Goal: Information Seeking & Learning: Check status

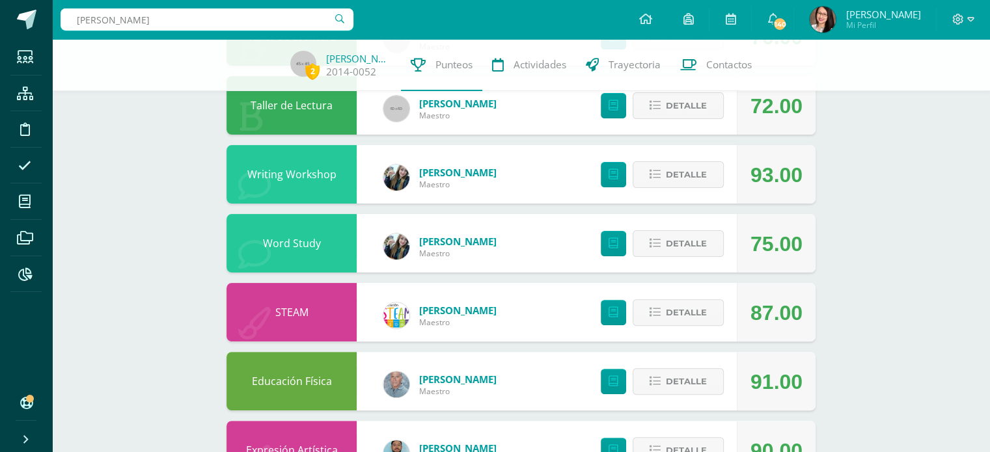
type input "paula es"
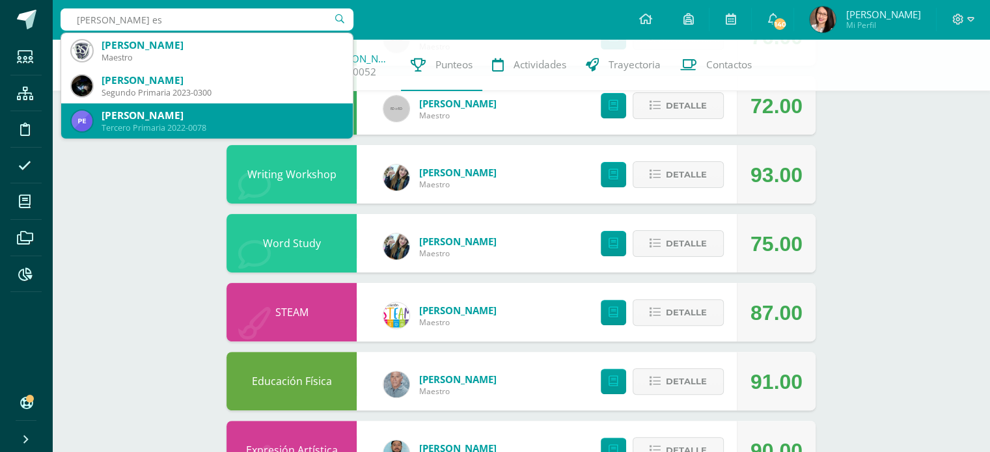
click at [245, 116] on div "Paula Jimena Esquivel Xitumul" at bounding box center [221, 116] width 241 height 14
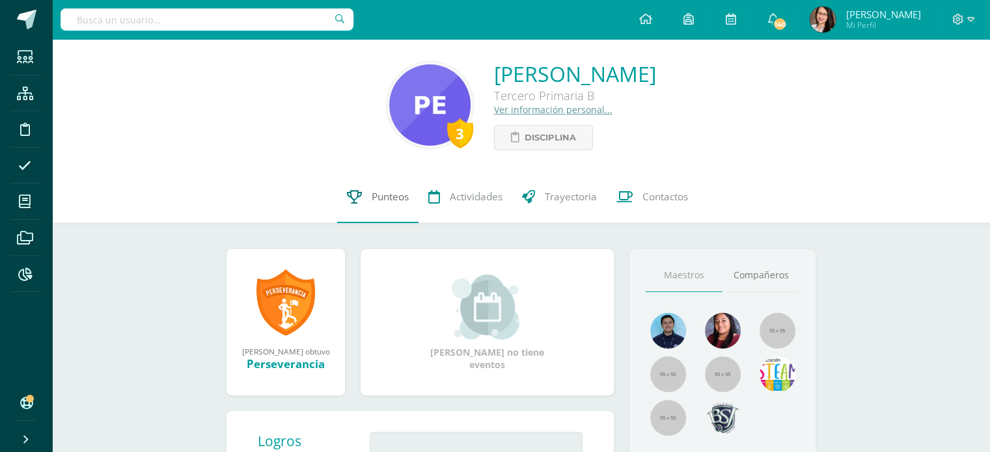
click at [377, 201] on span "Punteos" at bounding box center [389, 197] width 37 height 14
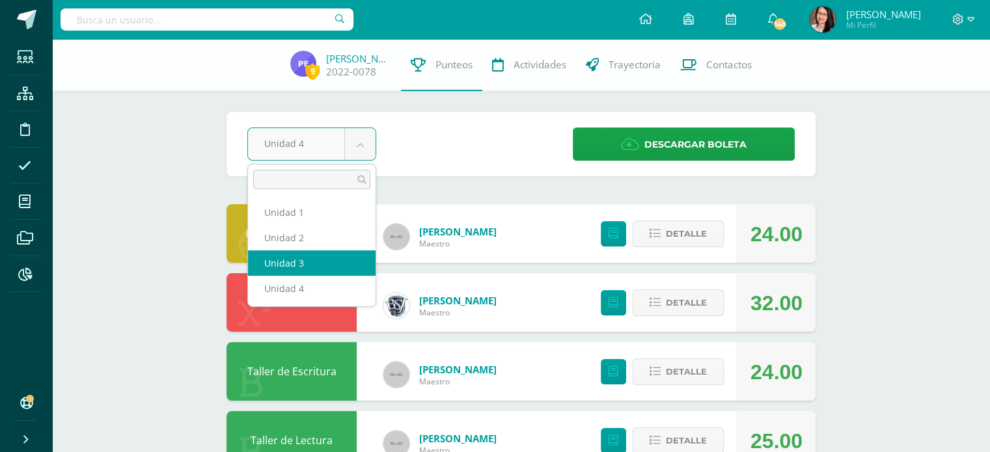
select select "Unidad 3"
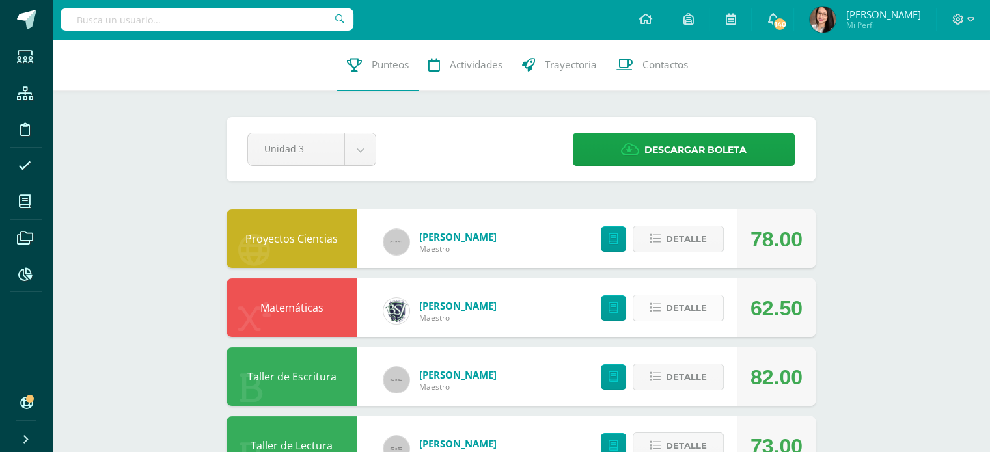
click at [661, 309] on button "Detalle" at bounding box center [677, 308] width 91 height 27
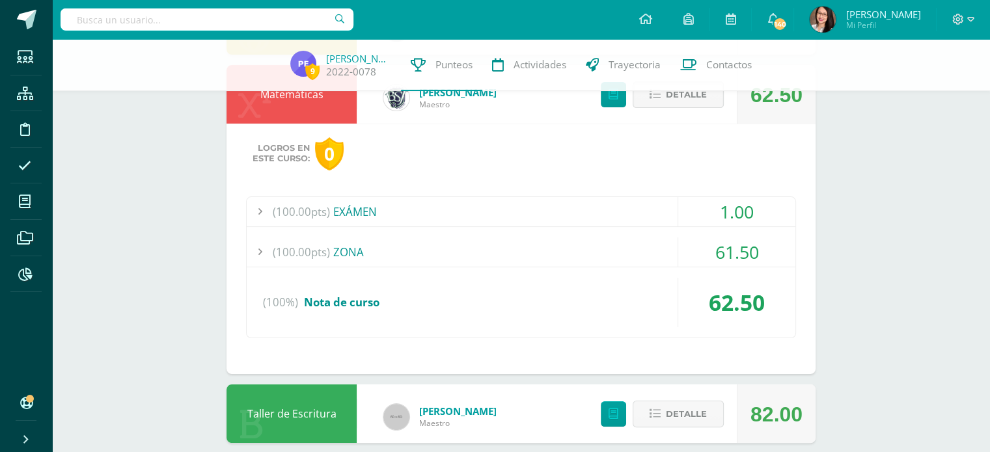
scroll to position [217, 0]
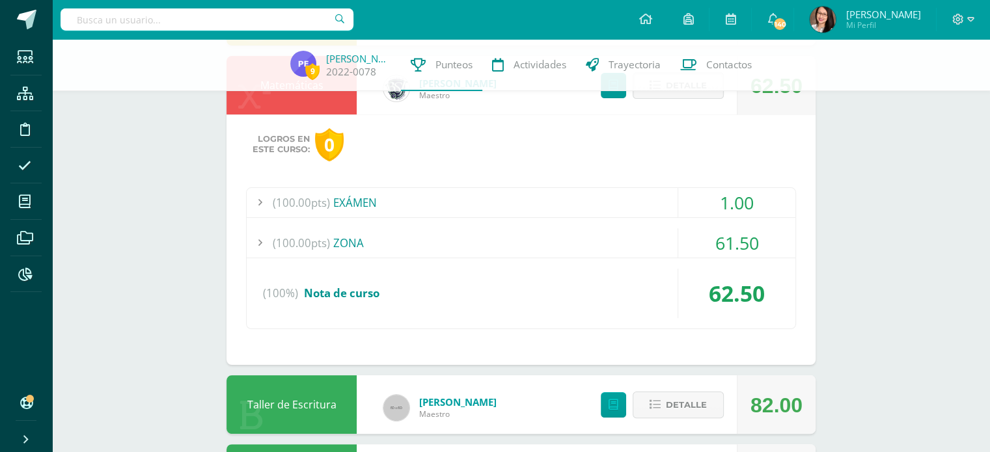
click at [342, 247] on div "(100.00pts) ZONA" at bounding box center [521, 242] width 548 height 29
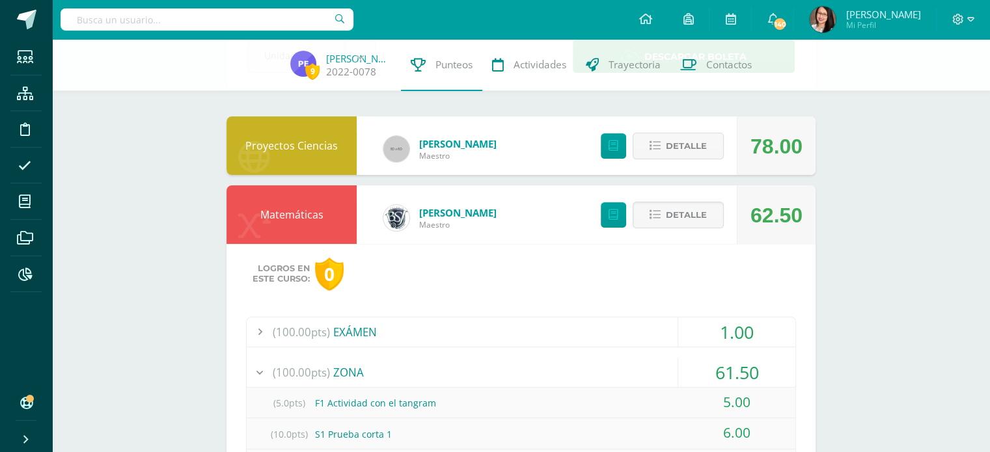
scroll to position [0, 0]
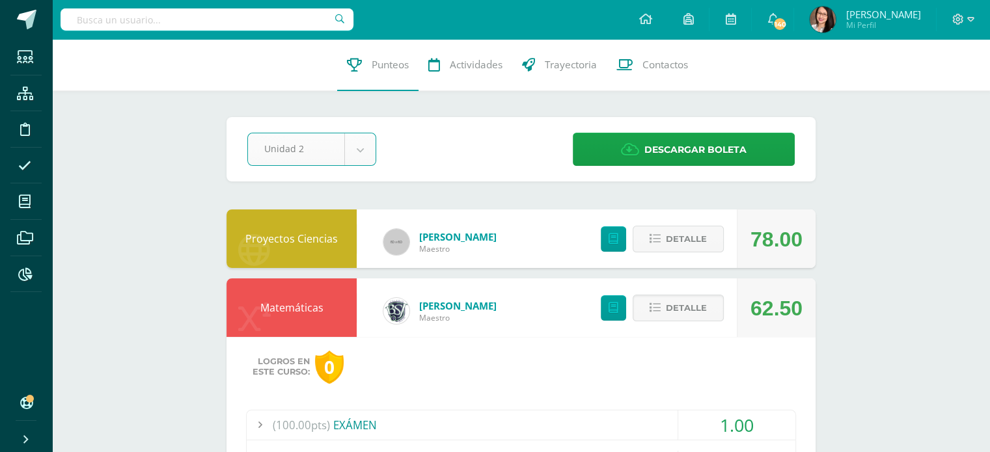
select select "Unidad 2"
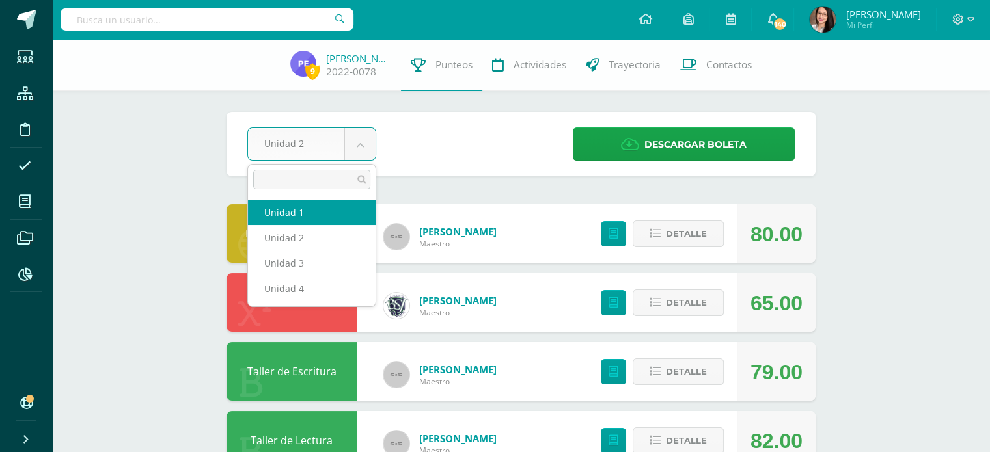
select select "Unidad 1"
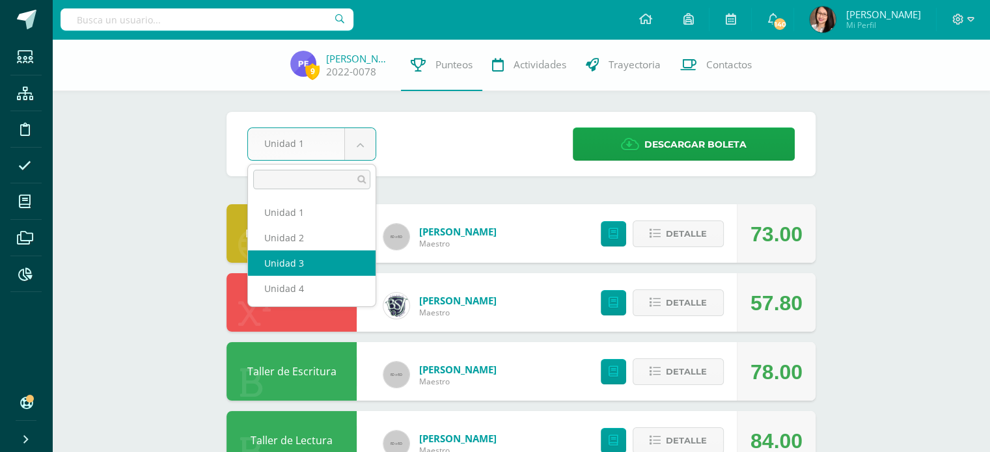
select select "Unidad 3"
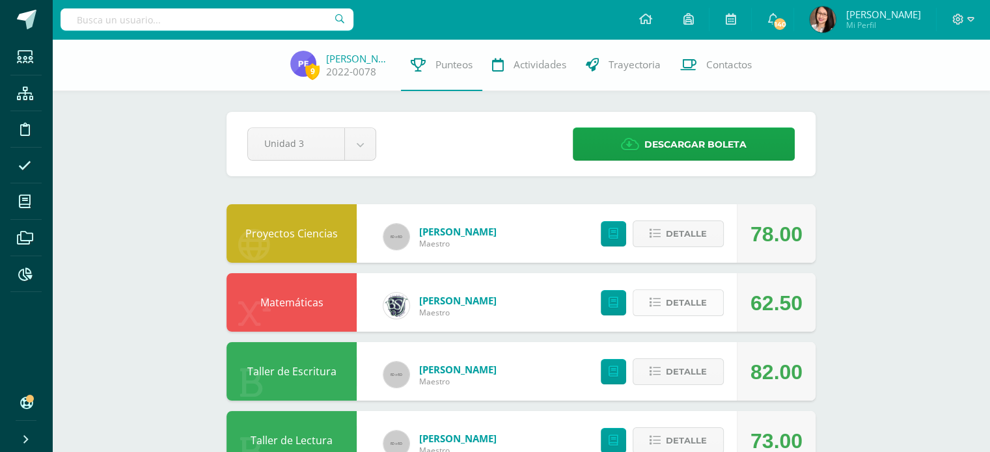
click at [669, 301] on span "Detalle" at bounding box center [686, 303] width 41 height 24
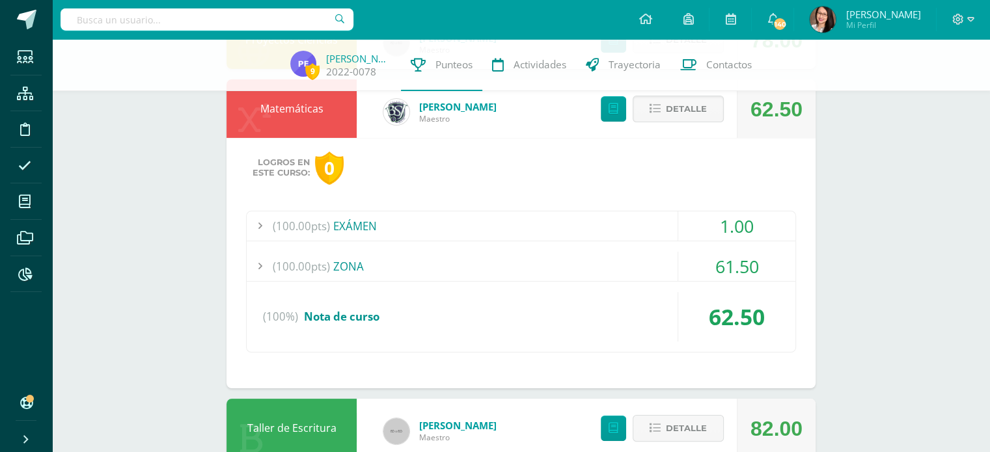
scroll to position [189, 0]
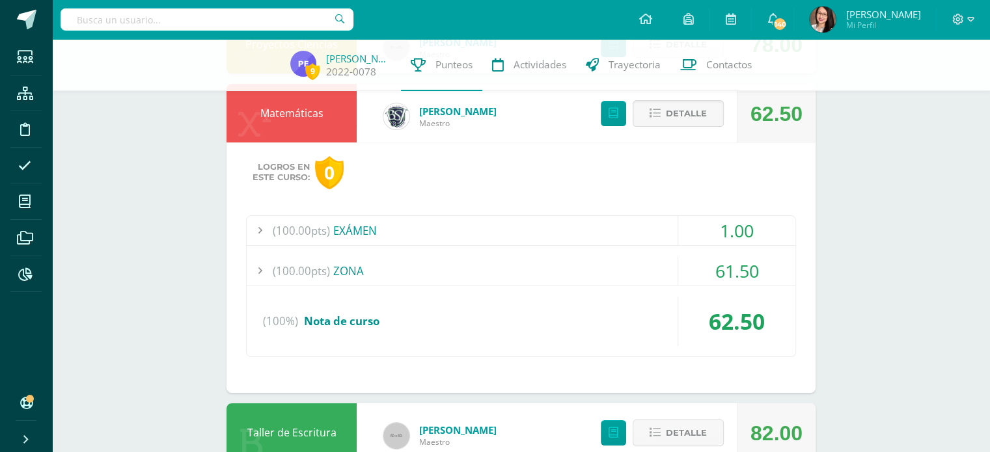
click at [364, 272] on div "(100.00pts) ZONA" at bounding box center [521, 270] width 548 height 29
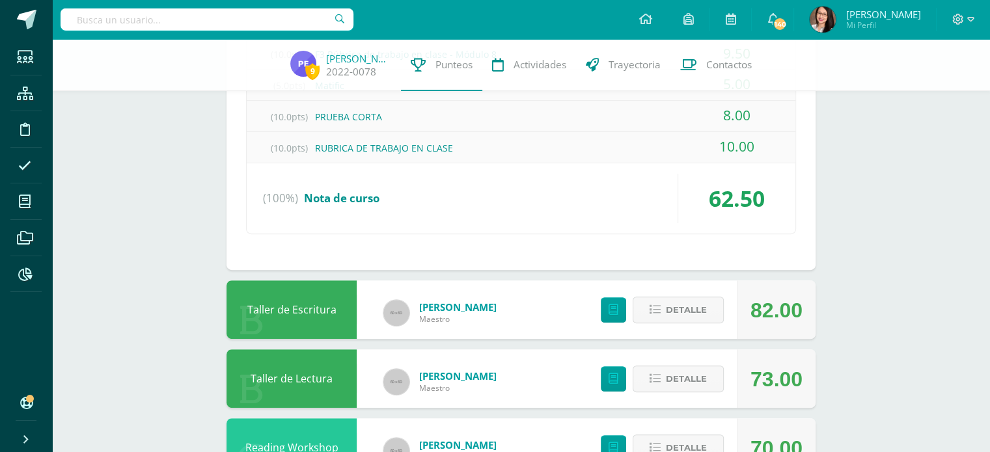
scroll to position [574, 0]
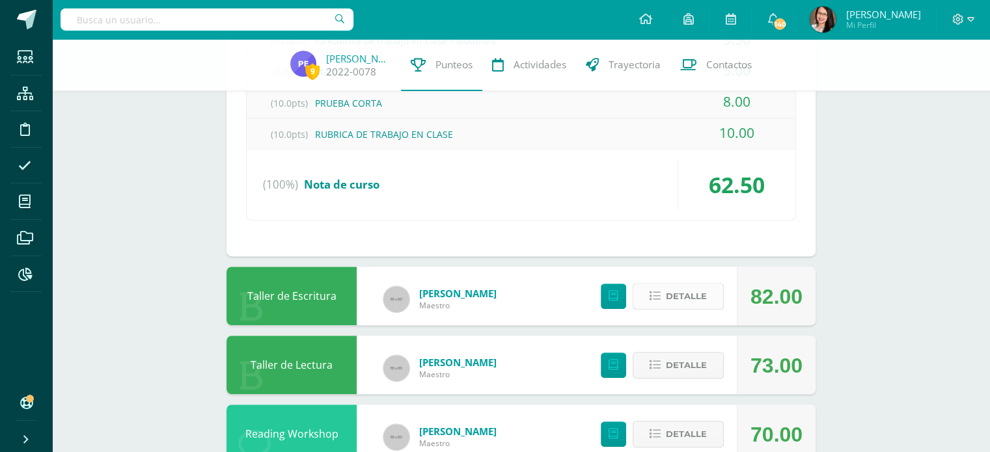
click at [680, 292] on span "Detalle" at bounding box center [686, 296] width 41 height 24
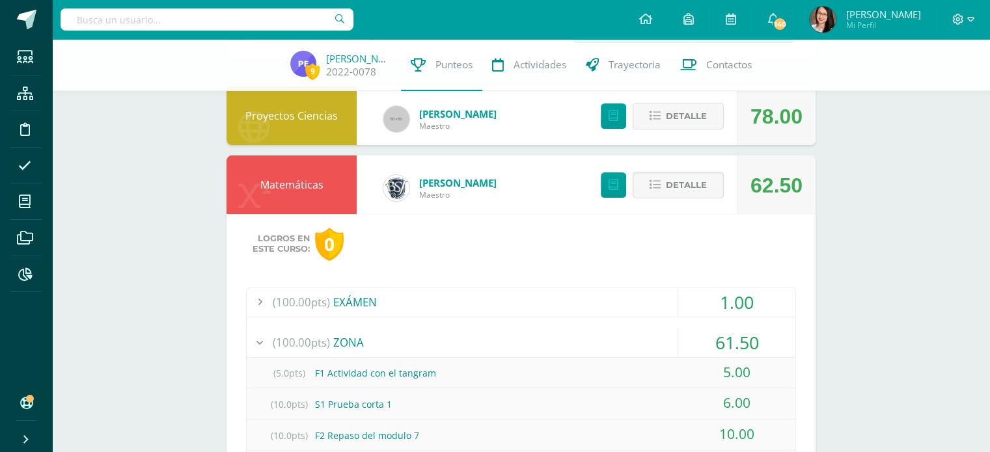
scroll to position [0, 0]
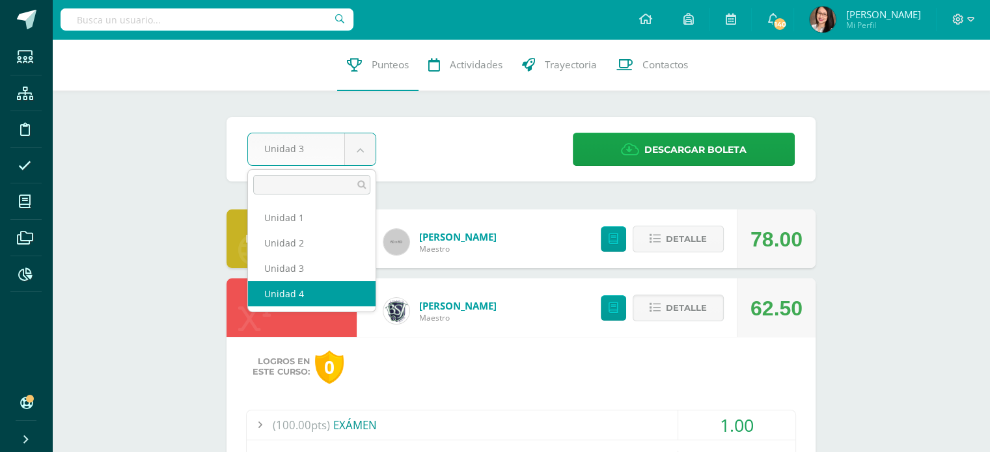
select select "Unidad 4"
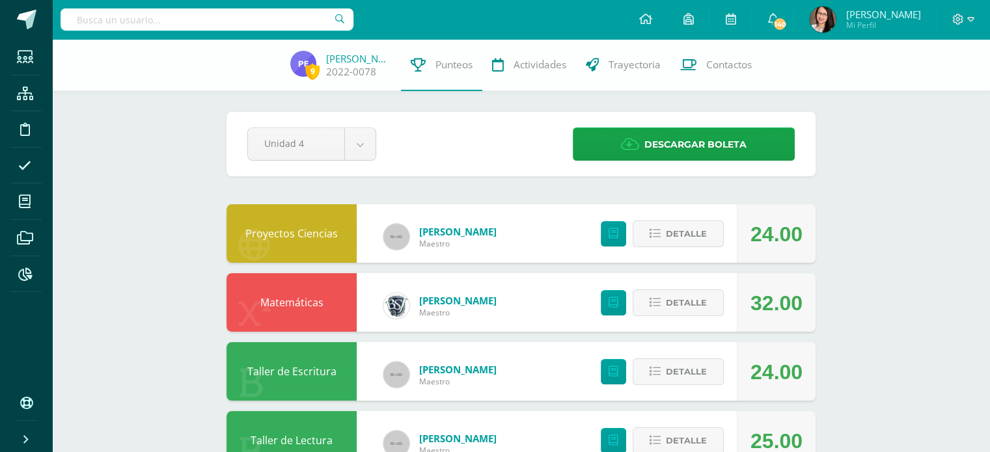
click at [457, 304] on link "[PERSON_NAME]" at bounding box center [457, 300] width 77 height 13
click at [681, 299] on span "Detalle" at bounding box center [686, 303] width 41 height 24
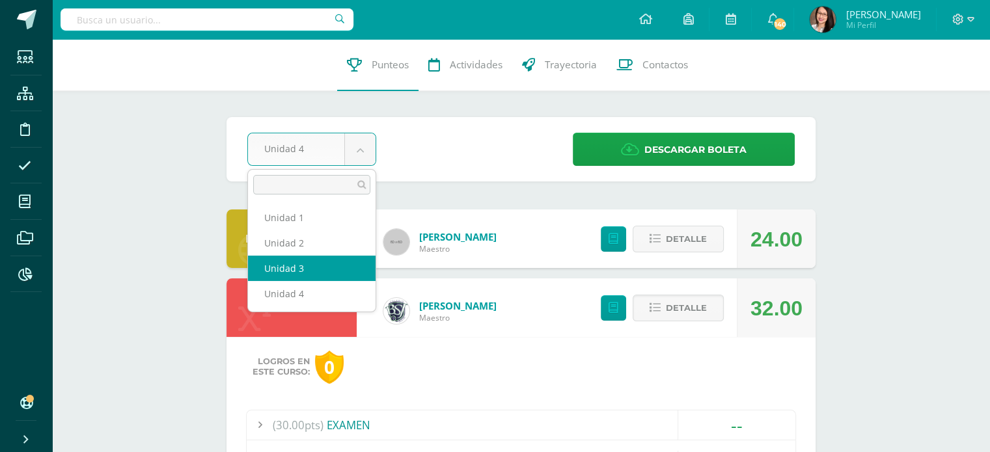
select select "Unidad 3"
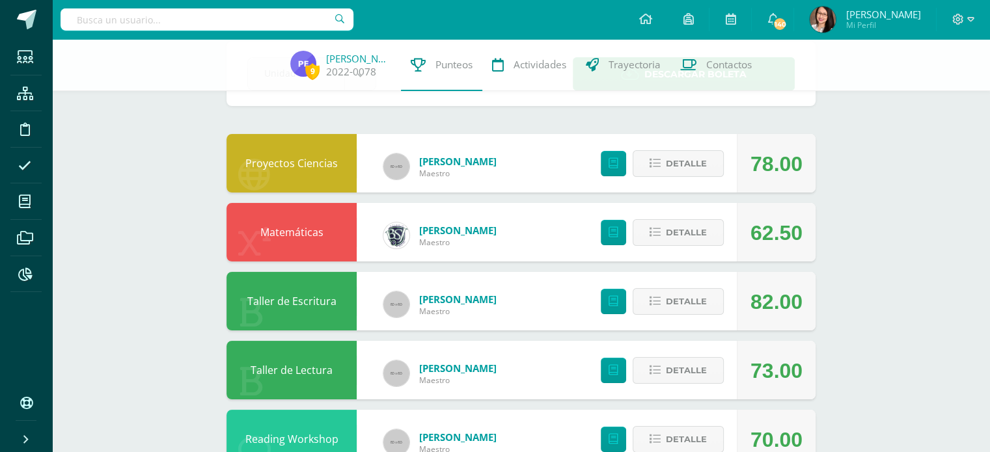
scroll to position [71, 0]
click at [666, 239] on button "Detalle" at bounding box center [677, 232] width 91 height 27
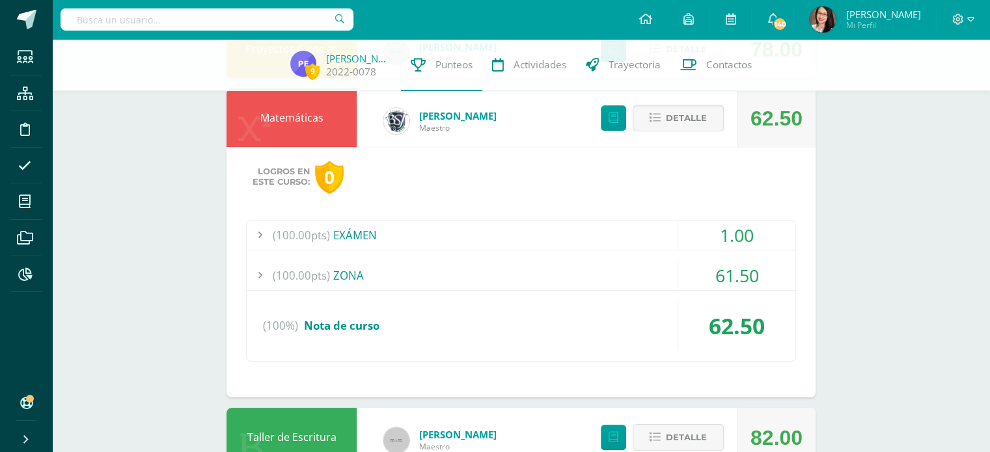
scroll to position [187, 0]
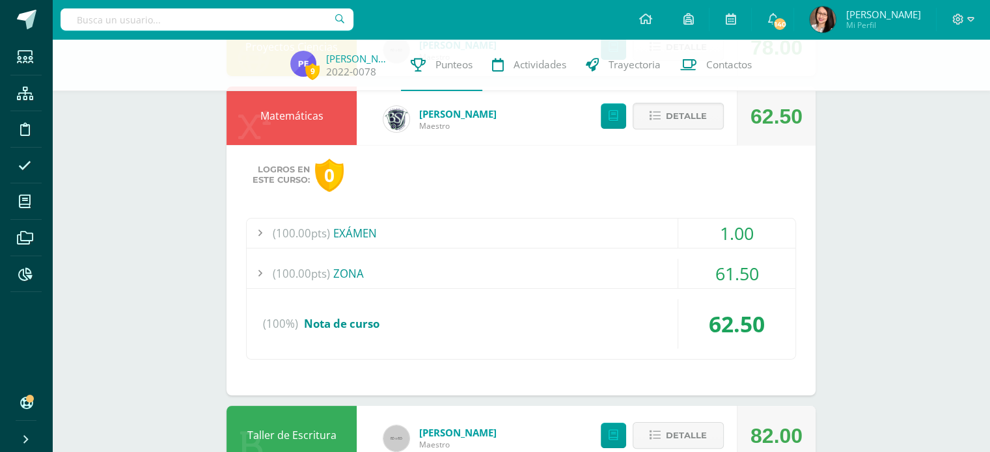
click at [362, 271] on div "(100.00pts) ZONA" at bounding box center [521, 273] width 548 height 29
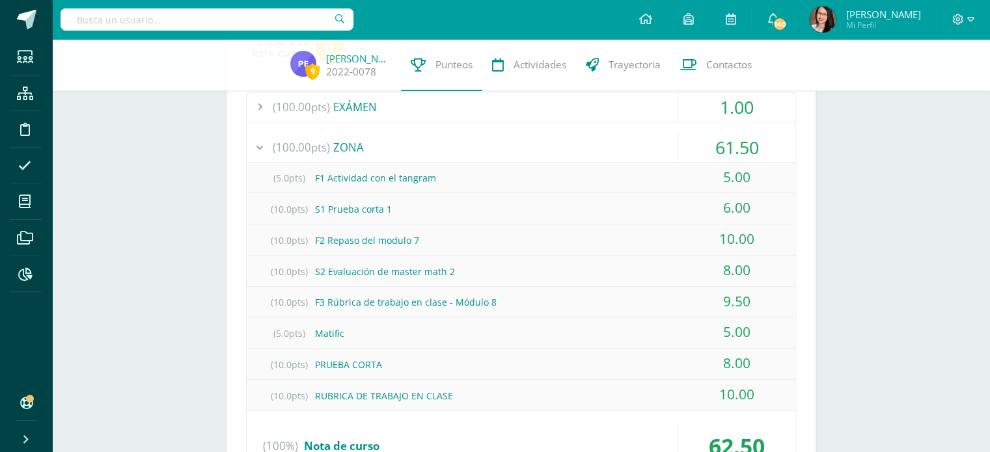
scroll to position [311, 0]
